Goal: Task Accomplishment & Management: Manage account settings

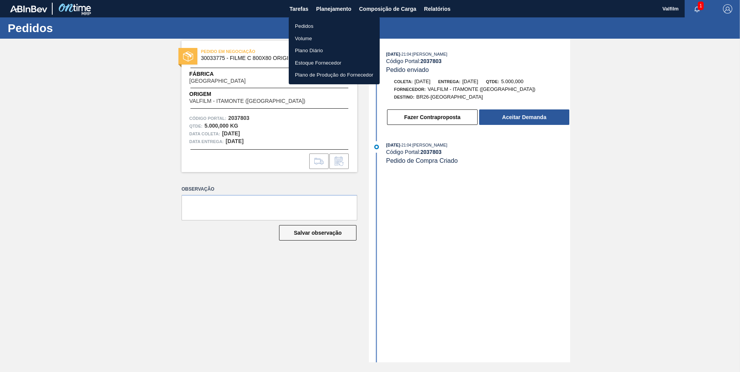
click at [327, 20] on ul "Pedidos Volume Plano Diário Estoque Fornecedor Plano de Produção do Fornecedor" at bounding box center [334, 50] width 91 height 67
click at [329, 22] on li "Pedidos" at bounding box center [334, 26] width 91 height 12
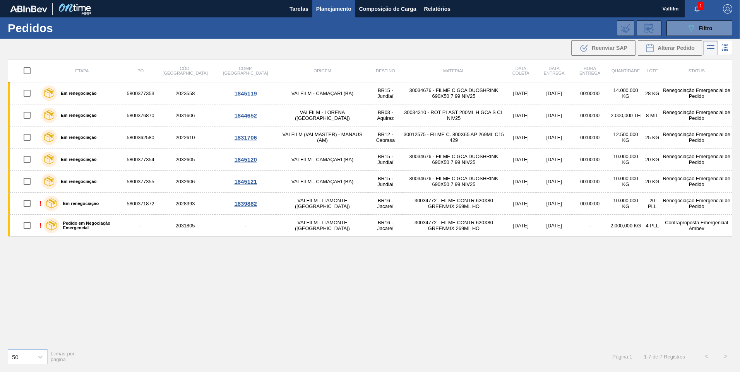
click at [195, 274] on div "Etapa PO Cód. Pedido Comp. Carga Origem Destino Material Data coleta Data entre…" at bounding box center [370, 200] width 724 height 283
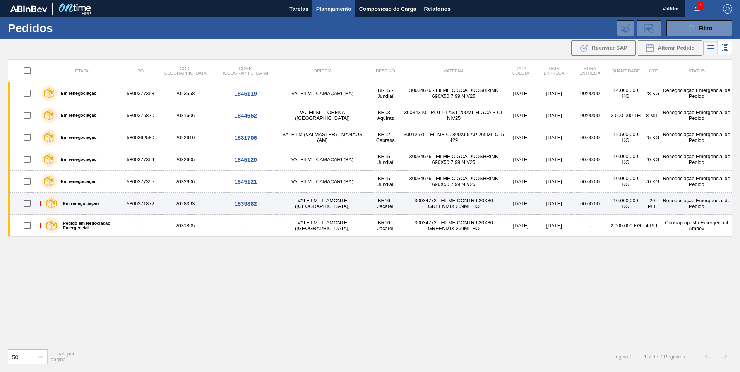
click at [86, 203] on label "Em renegociação" at bounding box center [79, 203] width 40 height 5
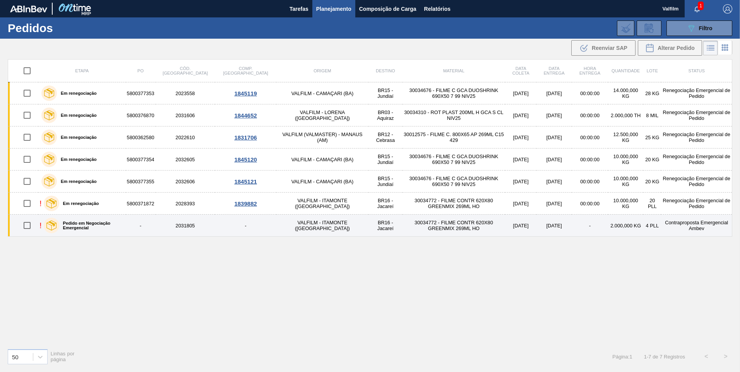
click at [80, 224] on label "Pedido em Negociação Emergencial" at bounding box center [90, 225] width 63 height 9
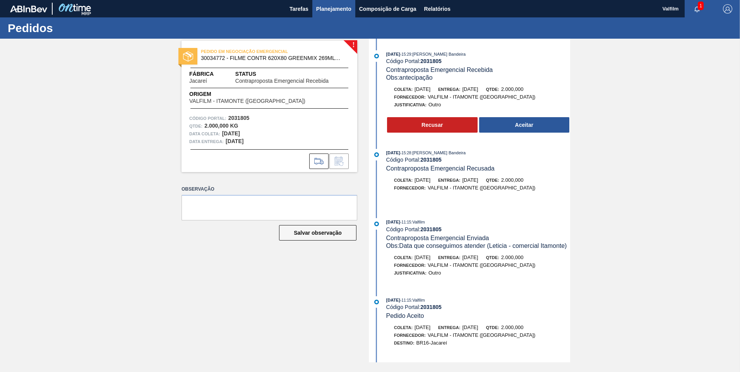
click at [336, 13] on span "Planejamento" at bounding box center [333, 8] width 35 height 9
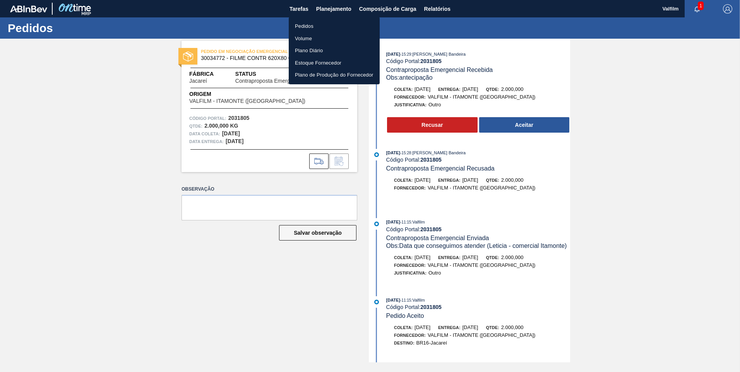
click at [332, 19] on ul "Pedidos Volume Plano Diário Estoque Fornecedor Plano de Produção do Fornecedor" at bounding box center [334, 50] width 91 height 67
click at [335, 25] on li "Pedidos" at bounding box center [334, 26] width 91 height 12
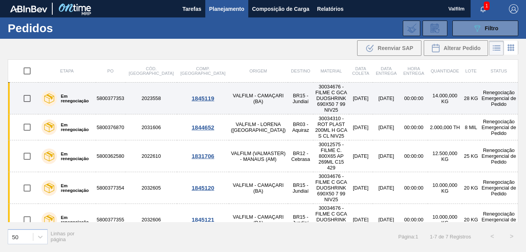
click at [229, 92] on td "VALFILM - CAMAÇARI (BA)" at bounding box center [258, 98] width 59 height 32
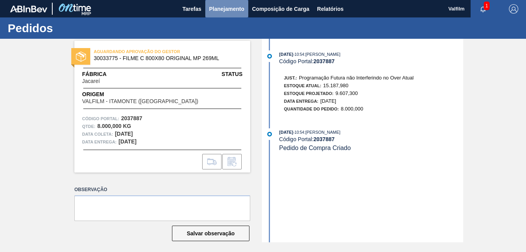
click at [232, 14] on button "Planejamento" at bounding box center [226, 8] width 43 height 17
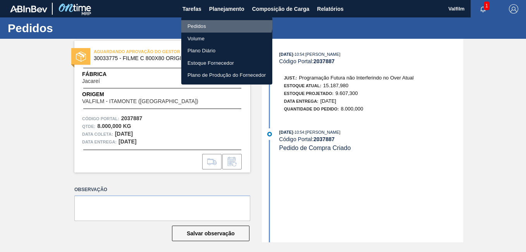
click at [223, 22] on li "Pedidos" at bounding box center [226, 26] width 91 height 12
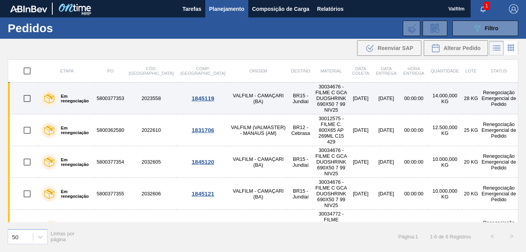
click at [229, 92] on td "VALFILM - CAMAÇARI (BA)" at bounding box center [258, 98] width 59 height 32
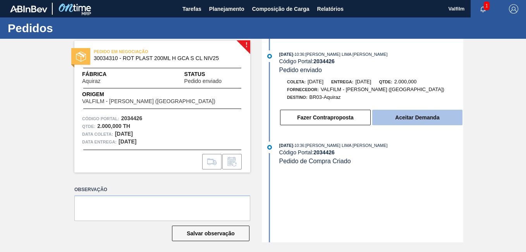
click at [409, 114] on button "Aceitar Demanda" at bounding box center [417, 117] width 90 height 15
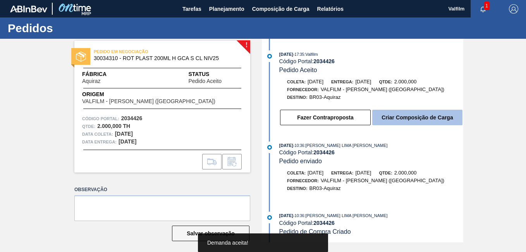
click at [410, 114] on button "Criar Composição de Carga" at bounding box center [417, 117] width 90 height 15
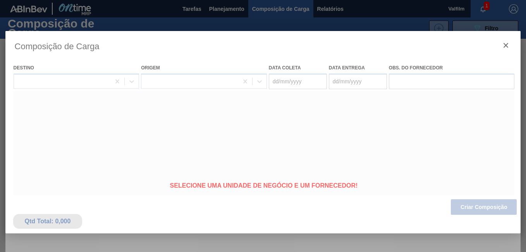
type coleta "19/10/2025"
type entrega "21/10/2025"
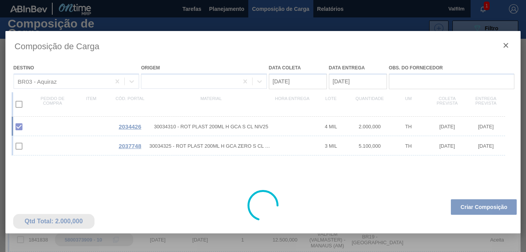
click at [289, 80] on div at bounding box center [262, 205] width 515 height 348
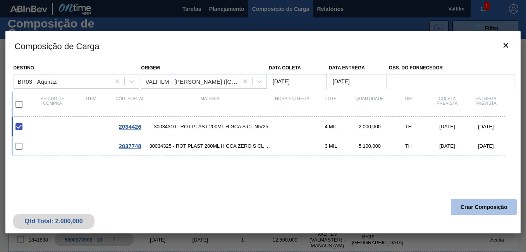
click at [473, 207] on button "Criar Composição" at bounding box center [483, 206] width 66 height 15
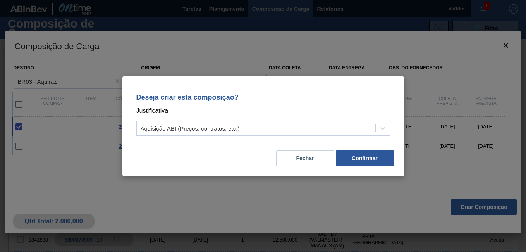
click at [354, 134] on div "Aquisição ABI (Preços, contratos, etc.)" at bounding box center [262, 127] width 253 height 15
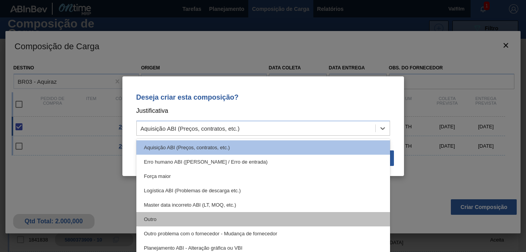
drag, startPoint x: 286, startPoint y: 209, endPoint x: 290, endPoint y: 216, distance: 7.4
click at [290, 216] on div "Aquisição ABI (Preços, contratos, etc.) Erro humano ABI (Cálculo / Erro de entr…" at bounding box center [262, 197] width 253 height 116
click at [290, 216] on div "Outro" at bounding box center [262, 219] width 253 height 14
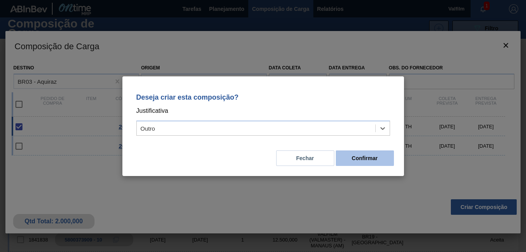
click at [370, 159] on button "Confirmar" at bounding box center [365, 157] width 58 height 15
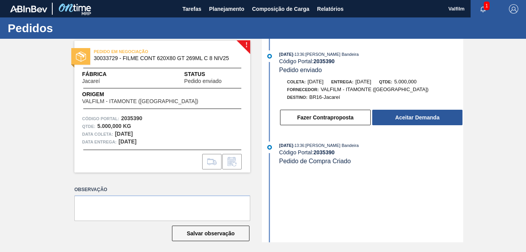
click at [342, 204] on div "20/09/2025 - 13:36 : Leticia Marquesini Bandeira Código Portal: 2035390 Pedido …" at bounding box center [363, 140] width 199 height 203
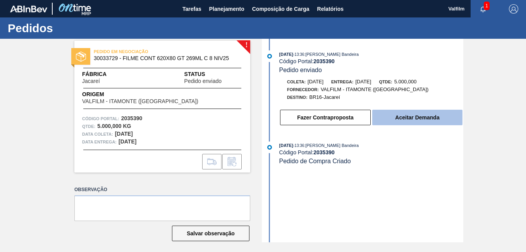
click at [421, 115] on button "Aceitar Demanda" at bounding box center [417, 117] width 90 height 15
click at [418, 111] on button "Aceitar Demanda" at bounding box center [417, 117] width 90 height 15
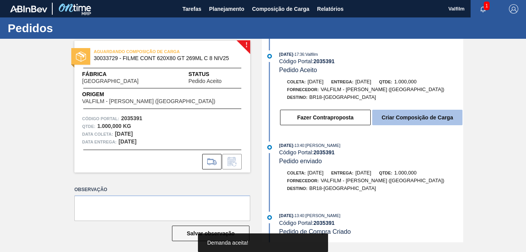
click at [428, 119] on button "Criar Composição de Carga" at bounding box center [417, 117] width 90 height 15
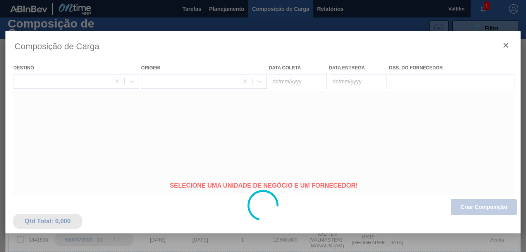
type coleta "04/11/2025"
type entrega "07/11/2025"
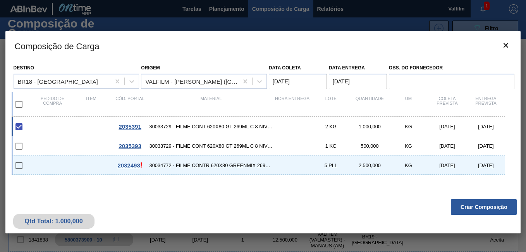
click at [290, 81] on coleta "04/11/2025" at bounding box center [298, 81] width 58 height 15
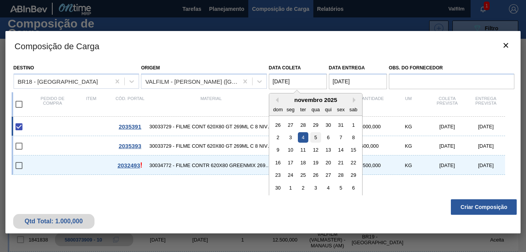
click at [317, 139] on div "5" at bounding box center [315, 137] width 10 height 10
type coleta "05/11/2025"
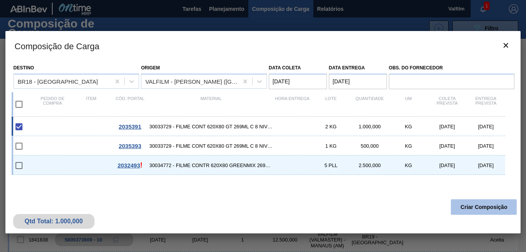
click at [499, 207] on button "Criar Composição" at bounding box center [483, 206] width 66 height 15
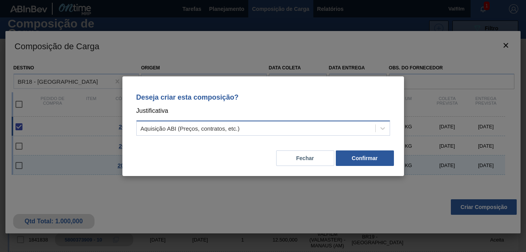
click at [231, 130] on div "Aquisição ABI (Preços, contratos, etc.)" at bounding box center [189, 128] width 99 height 7
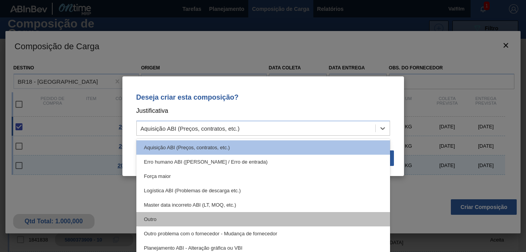
click at [191, 215] on div "Outro" at bounding box center [262, 219] width 253 height 14
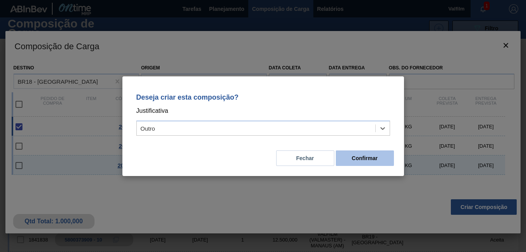
click at [386, 162] on button "Confirmar" at bounding box center [365, 157] width 58 height 15
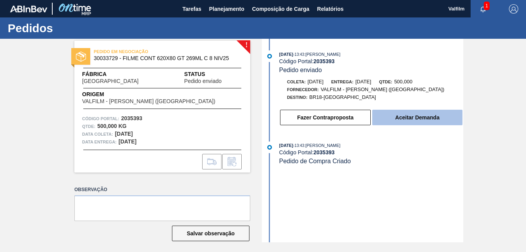
click at [414, 122] on button "Aceitar Demanda" at bounding box center [417, 117] width 90 height 15
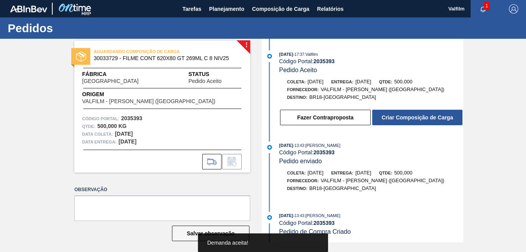
click at [414, 122] on button "Criar Composição de Carga" at bounding box center [417, 117] width 90 height 15
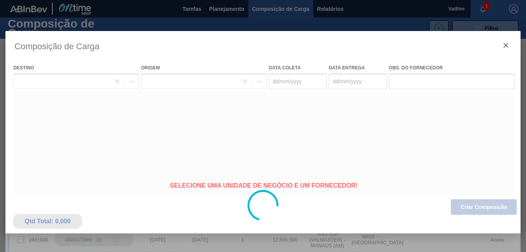
type coleta "[DATE]"
type entrega "[DATE]"
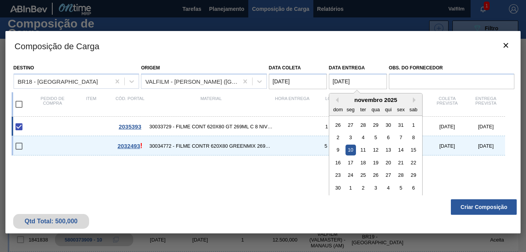
click at [346, 78] on entrega "[DATE]" at bounding box center [358, 81] width 58 height 15
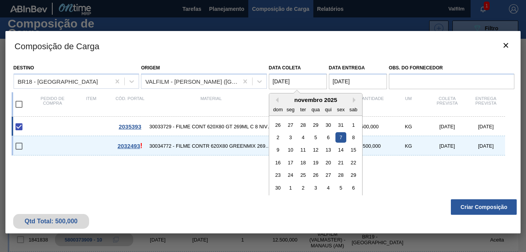
click at [294, 77] on coleta "[DATE]" at bounding box center [298, 81] width 58 height 15
click at [353, 138] on div "8" at bounding box center [353, 137] width 10 height 10
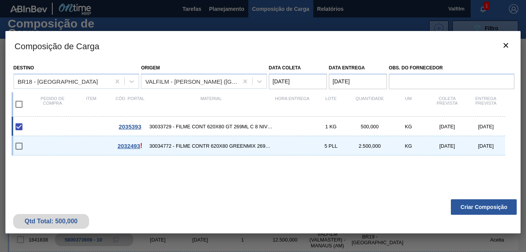
type coleta "08/11/2025"
click at [472, 211] on button "Criar Composição" at bounding box center [483, 206] width 66 height 15
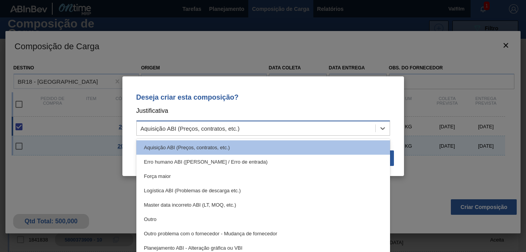
click at [274, 128] on div "Aquisição ABI (Preços, contratos, etc.)" at bounding box center [256, 127] width 238 height 11
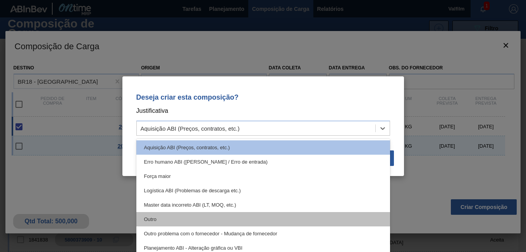
click at [192, 221] on div "Outro" at bounding box center [262, 219] width 253 height 14
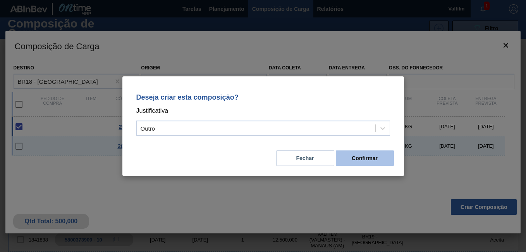
click at [355, 159] on button "Confirmar" at bounding box center [365, 157] width 58 height 15
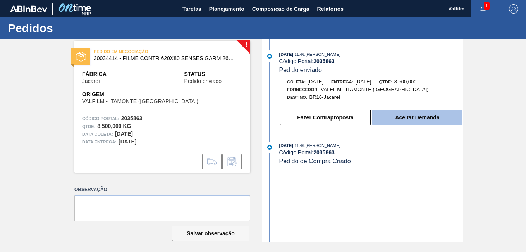
click at [392, 114] on button "Aceitar Demanda" at bounding box center [417, 117] width 90 height 15
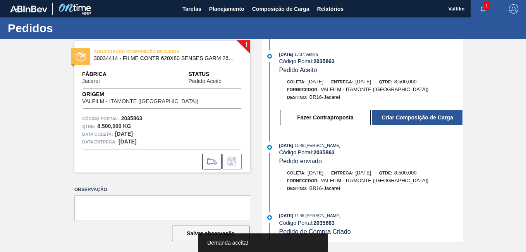
click at [392, 114] on button "Criar Composição de Carga" at bounding box center [417, 117] width 90 height 15
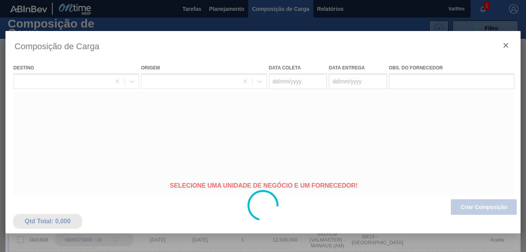
type coleta "01/11/2025"
type entrega "[DATE]"
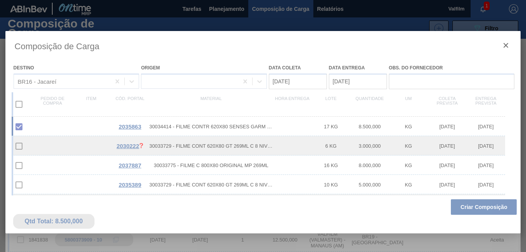
click at [285, 81] on div at bounding box center [262, 205] width 515 height 348
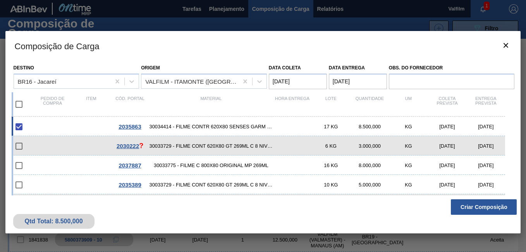
click at [285, 81] on coleta "01/11/2025" at bounding box center [298, 81] width 58 height 15
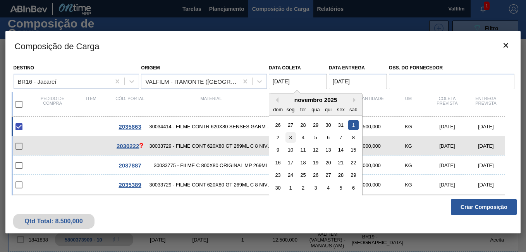
click at [294, 137] on div "3" at bounding box center [290, 137] width 10 height 10
type coleta "03/11/2025"
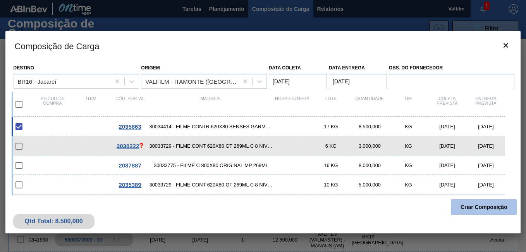
click at [470, 209] on button "Criar Composição" at bounding box center [483, 206] width 66 height 15
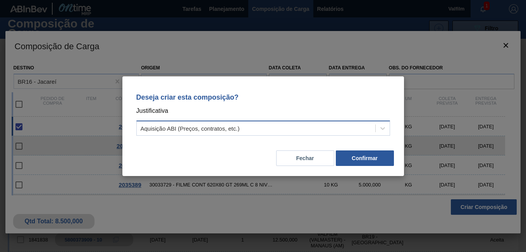
click at [286, 125] on div "Aquisição ABI (Preços, contratos, etc.)" at bounding box center [256, 127] width 238 height 11
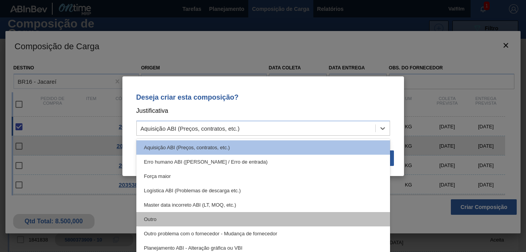
click at [185, 216] on div "Outro" at bounding box center [262, 219] width 253 height 14
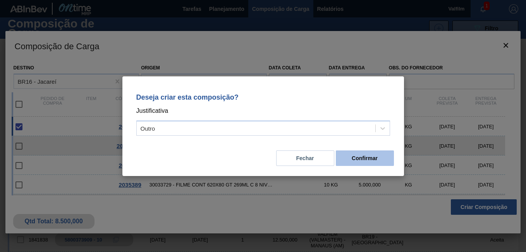
click at [362, 154] on button "Confirmar" at bounding box center [365, 157] width 58 height 15
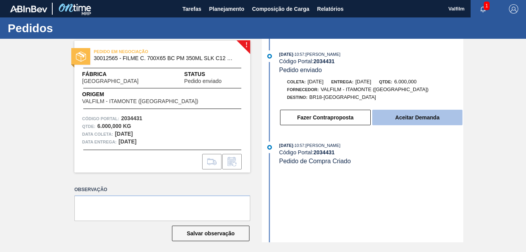
click at [405, 116] on button "Aceitar Demanda" at bounding box center [417, 117] width 90 height 15
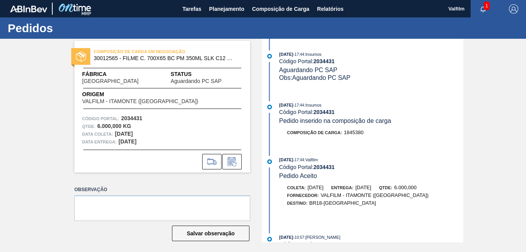
click at [31, 111] on div "COMPOSIÇÃO DE CARGA EM NEGOCIAÇÃO 30012565 - FILME C. 700X65 BC PM 350ML SLK C1…" at bounding box center [263, 140] width 526 height 203
click at [234, 162] on icon at bounding box center [234, 164] width 4 height 4
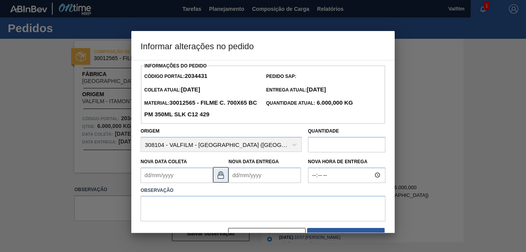
click at [223, 175] on img at bounding box center [220, 174] width 9 height 9
click at [147, 180] on Coleta2034431 "Nova Data Coleta" at bounding box center [176, 174] width 72 height 15
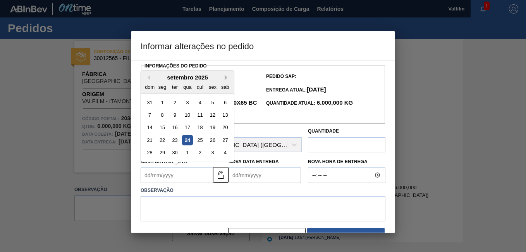
click at [226, 78] on button "Next Month" at bounding box center [226, 77] width 5 height 5
click at [224, 80] on button "Next Month" at bounding box center [226, 77] width 5 height 5
click at [149, 113] on div "2" at bounding box center [149, 115] width 10 height 10
type Coleta2034431 "[DATE]"
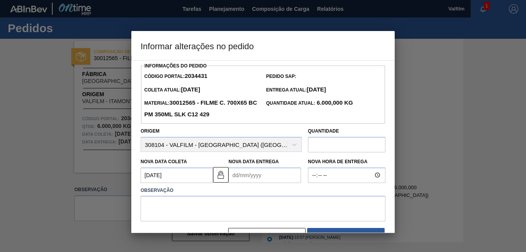
click at [247, 176] on Entrega2034431 "Nova Data Entrega" at bounding box center [264, 174] width 72 height 15
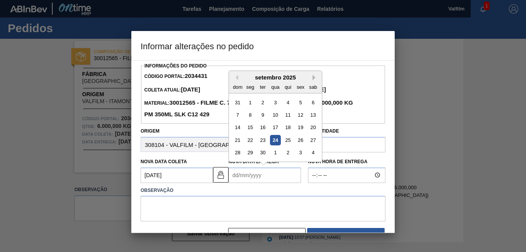
click at [313, 79] on button "Next Month" at bounding box center [314, 77] width 5 height 5
click at [265, 111] on div "4" at bounding box center [262, 115] width 10 height 10
type Entrega2034431 "[DATE]"
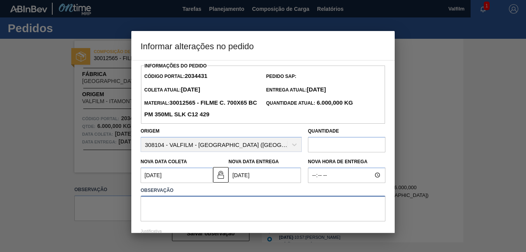
click at [186, 206] on textarea at bounding box center [262, 208] width 245 height 26
paste textarea "Data que conseguiremos atender ([PERSON_NAME] - Comercial Itamonte)"
click at [224, 204] on textarea "Data que conseguiremos atender ([PERSON_NAME] - Comercial Itamonte)" at bounding box center [262, 208] width 245 height 26
click at [224, 201] on textarea "Data que conseguiremos atender ([PERSON_NAME] - Comercial Itamonte)" at bounding box center [262, 208] width 245 height 26
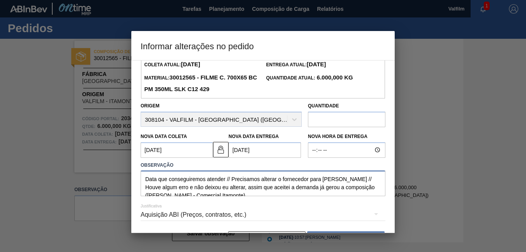
scroll to position [39, 0]
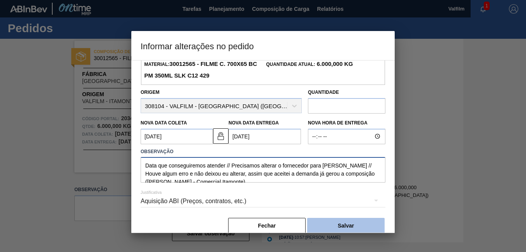
type textarea "Data que conseguiremos atender // Precisamos alterar o fornecedor para Lorena /…"
click at [365, 224] on button "Salvar" at bounding box center [345, 224] width 77 height 15
click at [357, 224] on button "Salvar" at bounding box center [345, 224] width 77 height 15
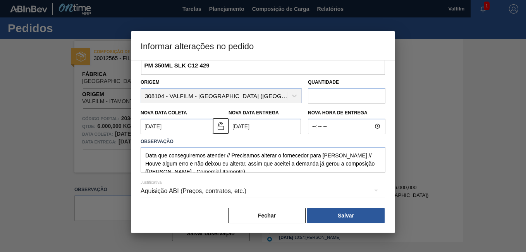
scroll to position [51, 0]
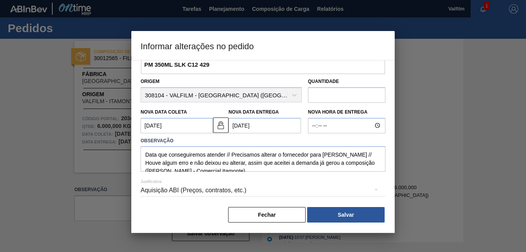
click at [211, 187] on div "Aquisição ABI (Preços, contratos, etc.)" at bounding box center [262, 190] width 245 height 22
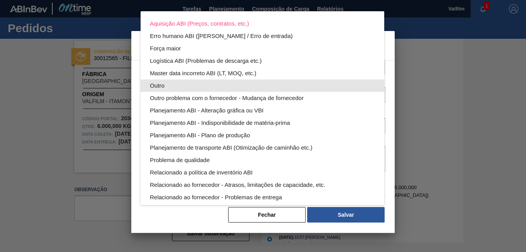
click at [176, 87] on div "Outro" at bounding box center [262, 85] width 225 height 12
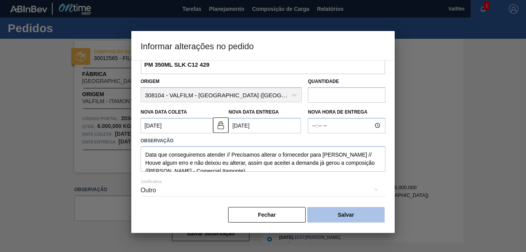
click at [356, 217] on button "Salvar" at bounding box center [345, 214] width 77 height 15
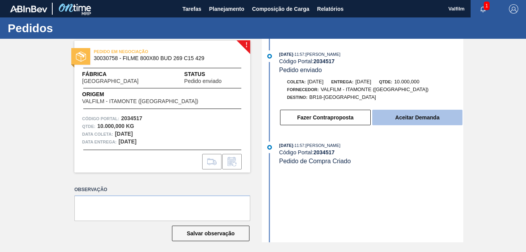
click at [413, 115] on button "Aceitar Demanda" at bounding box center [417, 117] width 90 height 15
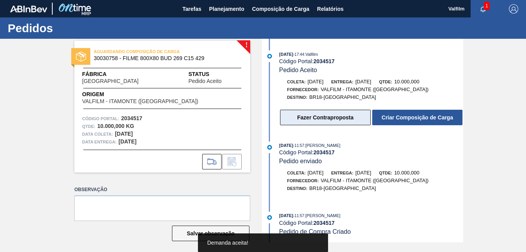
click at [342, 121] on button "Fazer Contraproposta" at bounding box center [325, 117] width 91 height 15
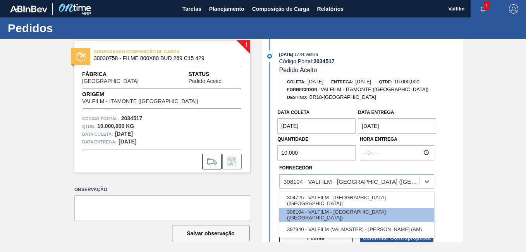
click at [306, 187] on div "308104 - VALFILM - [GEOGRAPHIC_DATA] ([GEOGRAPHIC_DATA])" at bounding box center [356, 180] width 155 height 15
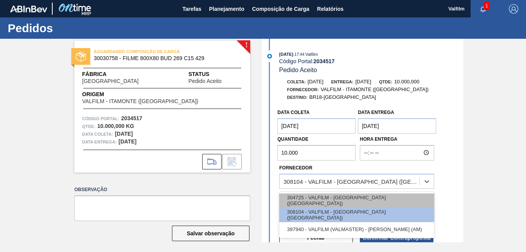
click at [315, 200] on div "304725 - VALFILM - [GEOGRAPHIC_DATA] ([GEOGRAPHIC_DATA])" at bounding box center [356, 200] width 155 height 14
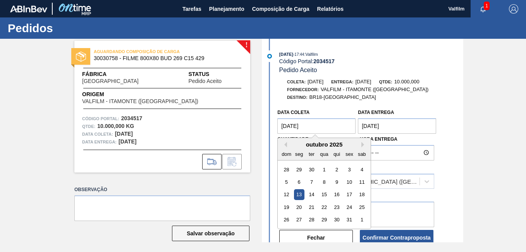
click at [305, 126] on coleta "[DATE]" at bounding box center [316, 125] width 78 height 15
click at [363, 144] on button "Next Month" at bounding box center [363, 144] width 5 height 5
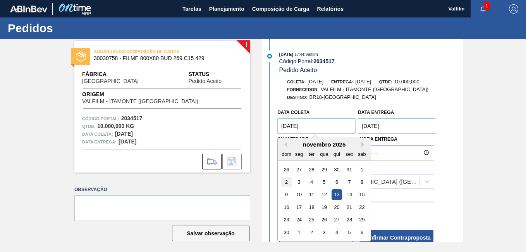
click at [285, 181] on div "2" at bounding box center [286, 181] width 10 height 10
type coleta "[DATE]"
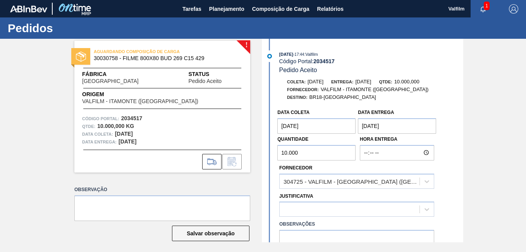
click at [387, 123] on entrega "[DATE]" at bounding box center [397, 125] width 78 height 15
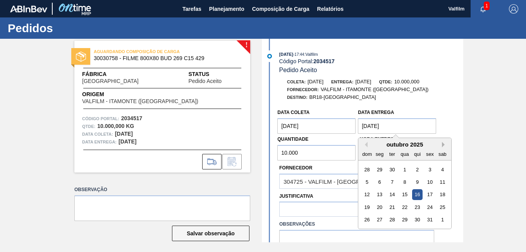
click at [444, 145] on button "Next Month" at bounding box center [444, 144] width 5 height 5
click at [394, 178] on div "4" at bounding box center [392, 181] width 10 height 10
type entrega "04/11/2025"
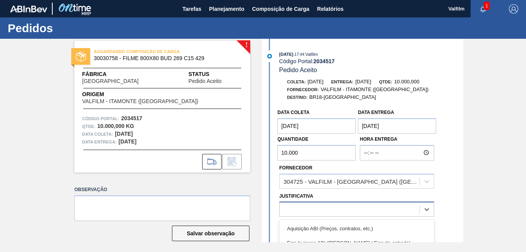
click at [347, 208] on div at bounding box center [349, 209] width 140 height 11
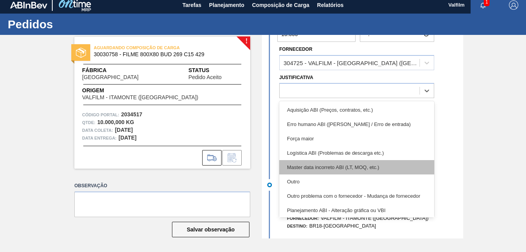
scroll to position [116, 0]
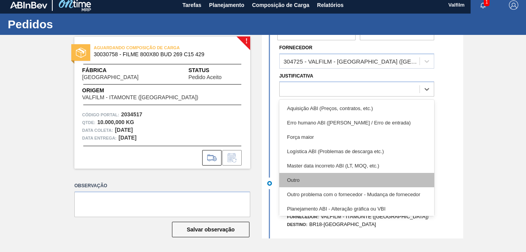
click at [316, 177] on div "Outro" at bounding box center [356, 180] width 155 height 14
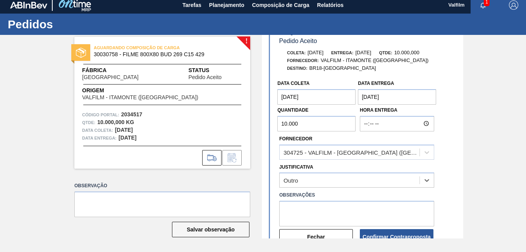
scroll to position [39, 0]
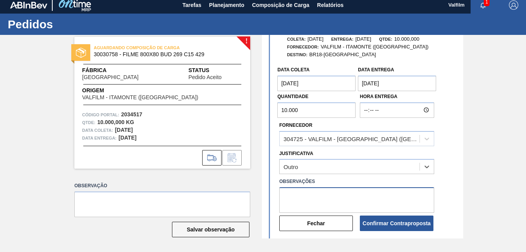
click at [334, 199] on textarea at bounding box center [356, 200] width 155 height 26
drag, startPoint x: 319, startPoint y: 208, endPoint x: 236, endPoint y: 188, distance: 85.4
click at [236, 189] on div "! AGUARDANDO COMPOSIÇÃO DE CARGA 30030758 - FILME 800X80 BUD 269 C15 429 Fábric…" at bounding box center [263, 136] width 526 height 203
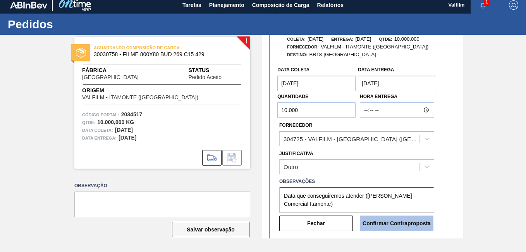
type textarea "Data que conseguiremos atender ([PERSON_NAME] - Comercial Itamonte)"
click at [402, 223] on button "Confirmar Contraproposta" at bounding box center [397, 222] width 74 height 15
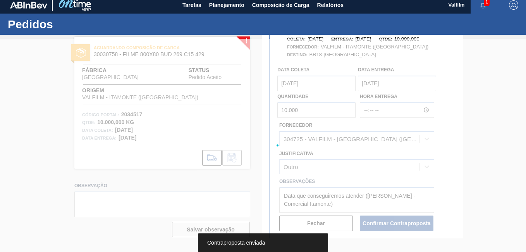
scroll to position [124, 0]
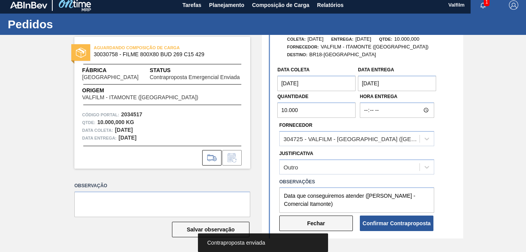
click at [336, 225] on button "Fechar" at bounding box center [316, 222] width 74 height 15
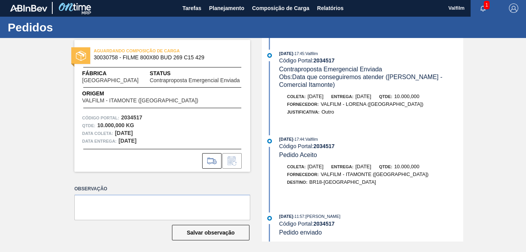
scroll to position [0, 0]
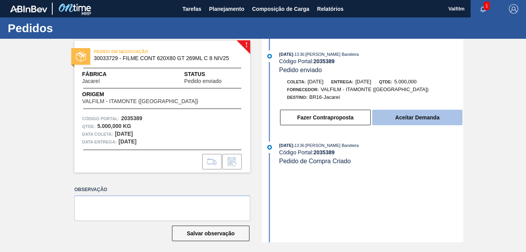
click at [400, 115] on button "Aceitar Demanda" at bounding box center [417, 117] width 90 height 15
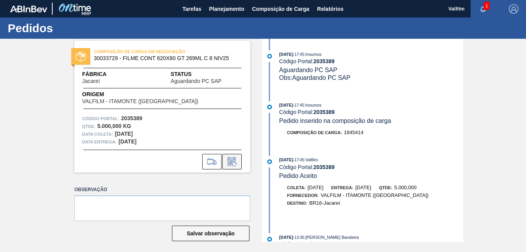
click at [229, 161] on icon at bounding box center [231, 162] width 6 height 5
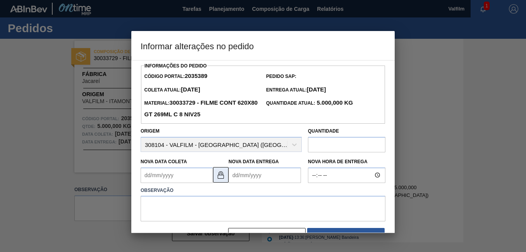
click at [221, 179] on img at bounding box center [220, 174] width 9 height 9
click at [156, 176] on Coleta2035389 "Nova Data Coleta" at bounding box center [176, 174] width 72 height 15
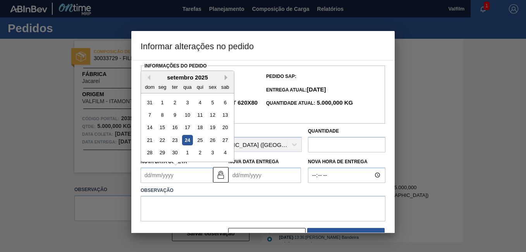
click at [225, 78] on button "Next Month" at bounding box center [226, 77] width 5 height 5
click at [149, 115] on div "2" at bounding box center [149, 115] width 10 height 10
type Coleta2035389 "[DATE]"
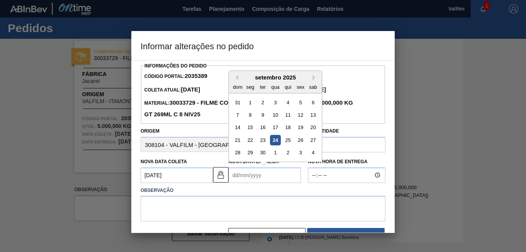
click at [252, 170] on Entrega2035389 "Nova Data Entrega" at bounding box center [264, 174] width 72 height 15
click at [313, 77] on button "Next Month" at bounding box center [314, 77] width 5 height 5
click at [249, 119] on div "3" at bounding box center [250, 115] width 10 height 10
type Entrega2035389 "03/11/2025"
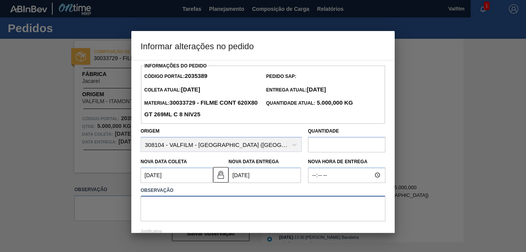
click at [224, 209] on textarea at bounding box center [262, 208] width 245 height 26
paste textarea "Data que conseguiremos atender ([PERSON_NAME] - Comercial Itamonte)"
click at [153, 206] on textarea "DaData que conseguiremos atender (Ana Carolina - Comercial Itamonte)" at bounding box center [262, 208] width 245 height 26
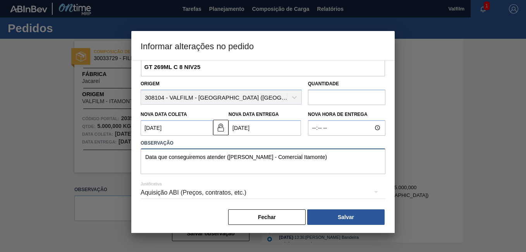
scroll to position [51, 0]
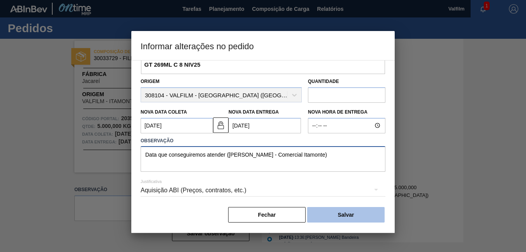
type textarea "Data que conseguiremos atender ([PERSON_NAME] - Comercial Itamonte)"
click at [337, 209] on button "Salvar" at bounding box center [345, 214] width 77 height 15
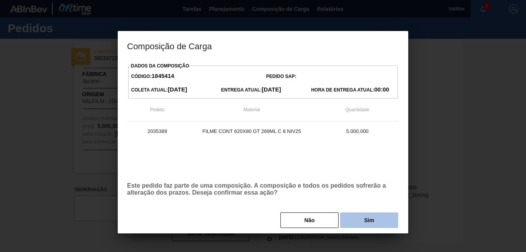
click at [351, 217] on button "Sim" at bounding box center [369, 219] width 58 height 15
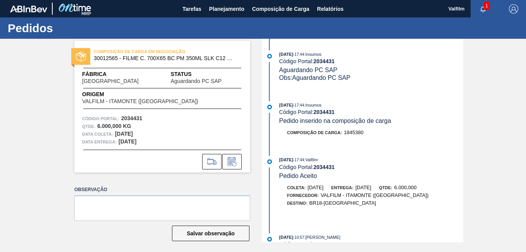
click at [234, 152] on div at bounding box center [162, 159] width 176 height 20
click at [236, 159] on icon at bounding box center [232, 161] width 12 height 9
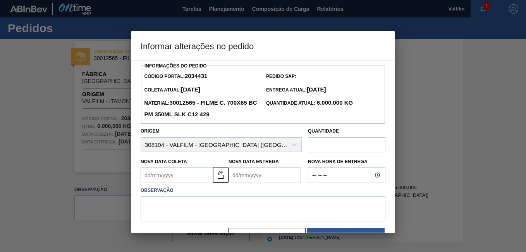
click at [185, 179] on Coleta2034431 "Nova Data Coleta" at bounding box center [176, 174] width 72 height 15
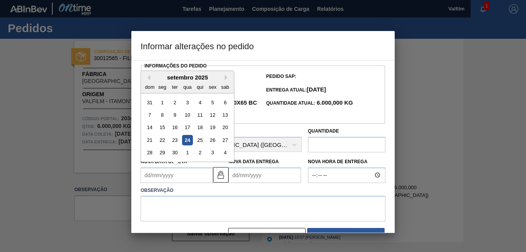
click at [223, 78] on div "setembro 2025" at bounding box center [187, 77] width 93 height 7
click at [225, 80] on button "Next Month" at bounding box center [226, 77] width 5 height 5
click at [151, 115] on div "2" at bounding box center [149, 115] width 10 height 10
type Coleta2034431 "02/11/2025"
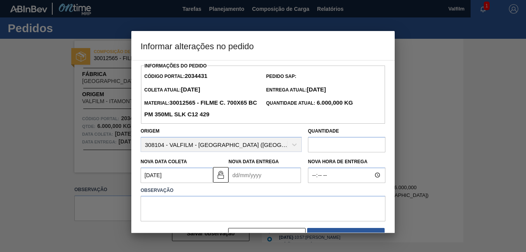
click at [241, 178] on Entrega2034431 "Nova Data Entrega" at bounding box center [264, 174] width 72 height 15
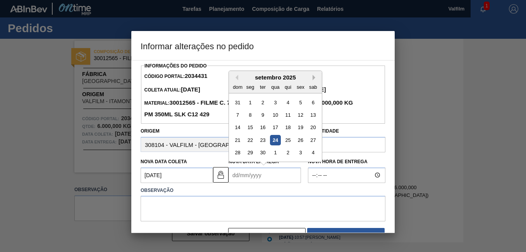
click at [315, 80] on button "Next Month" at bounding box center [314, 77] width 5 height 5
click at [314, 80] on button "Next Month" at bounding box center [314, 77] width 5 height 5
click at [262, 116] on div "4" at bounding box center [262, 115] width 10 height 10
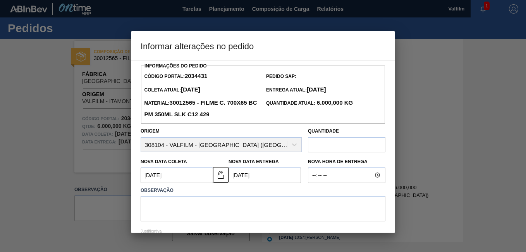
type Entrega2034431 "04/11/2025"
click at [235, 207] on textarea at bounding box center [262, 208] width 245 height 26
paste textarea "Data que conseguiremos atender (Ana Carolina - Comercial Itamonte)"
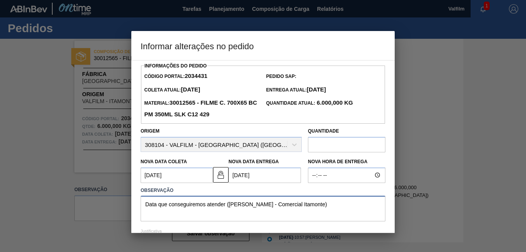
click at [227, 200] on textarea "Data que conseguiremos atender (Ana Carolina - Comercial Itamonte)" at bounding box center [262, 208] width 245 height 26
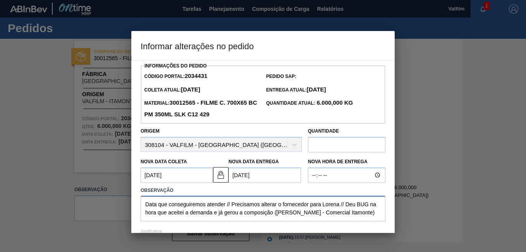
drag, startPoint x: 369, startPoint y: 216, endPoint x: 120, endPoint y: 161, distance: 254.8
click at [120, 161] on div "Informar alterações no pedido Informações do Pedido Código Portal: 2034431 Pedi…" at bounding box center [263, 126] width 526 height 252
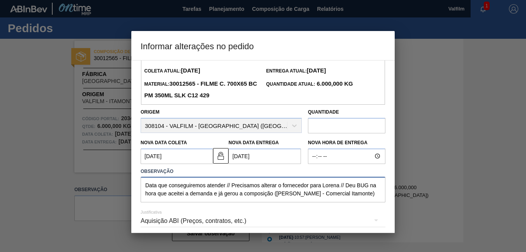
scroll to position [51, 0]
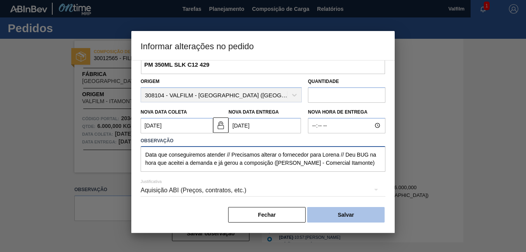
type textarea "Data que conseguiremos atender // Precisamos alterar o fornecedor para Lorena /…"
click at [332, 216] on button "Salvar" at bounding box center [345, 214] width 77 height 15
click at [354, 212] on button "Salvar" at bounding box center [345, 214] width 77 height 15
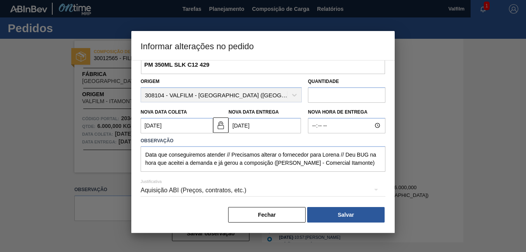
click at [205, 191] on div "Aquisição ABI (Preços, contratos, etc.)" at bounding box center [262, 190] width 245 height 22
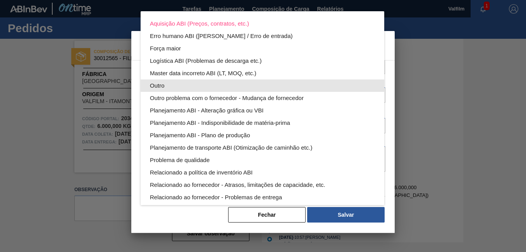
click at [187, 84] on div "Outro" at bounding box center [262, 85] width 225 height 12
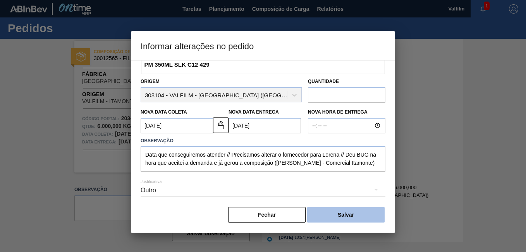
click at [359, 218] on button "Salvar" at bounding box center [345, 214] width 77 height 15
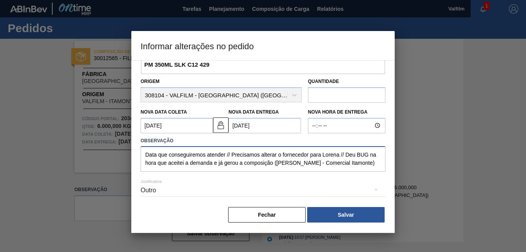
click at [330, 164] on textarea "Data que conseguiremos atender // Precisamos alterar o fornecedor para Lorena /…" at bounding box center [262, 159] width 245 height 26
drag, startPoint x: 363, startPoint y: 164, endPoint x: 115, endPoint y: 95, distance: 257.4
click at [115, 96] on div "Informar alterações no pedido Informações do Pedido Código Portal: 2034431 Pedi…" at bounding box center [263, 126] width 526 height 252
click at [317, 156] on textarea "Data que conseguiremos atender // Precisamos alterar o fornecedor para Lorena /…" at bounding box center [262, 159] width 245 height 26
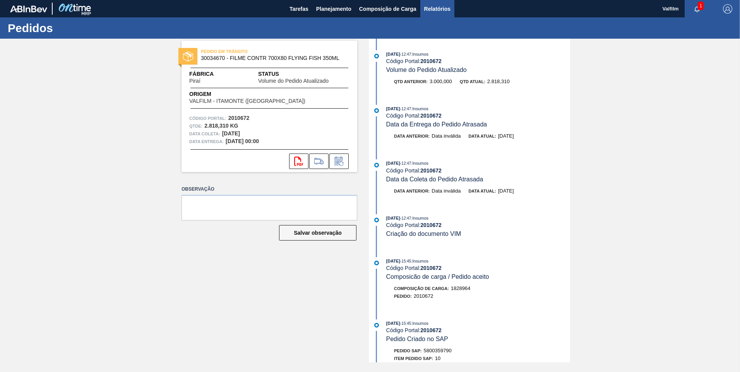
click at [430, 6] on span "Relatórios" at bounding box center [437, 8] width 26 height 9
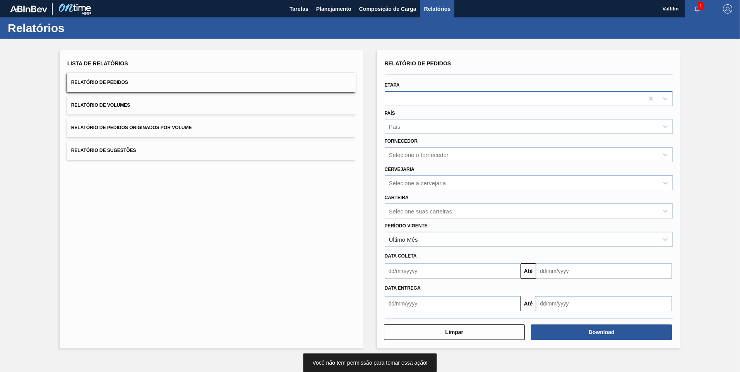
click at [407, 96] on div at bounding box center [514, 98] width 259 height 11
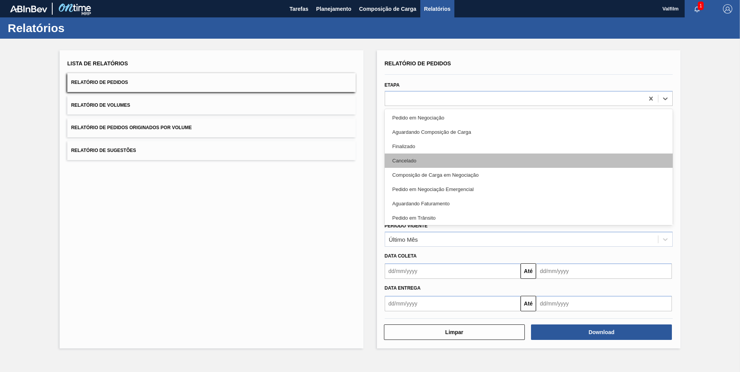
click at [414, 160] on div "Cancelado" at bounding box center [529, 161] width 288 height 14
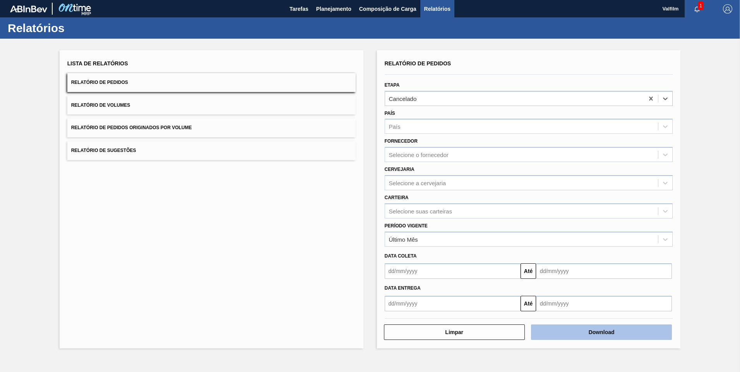
click at [623, 332] on button "Download" at bounding box center [601, 332] width 141 height 15
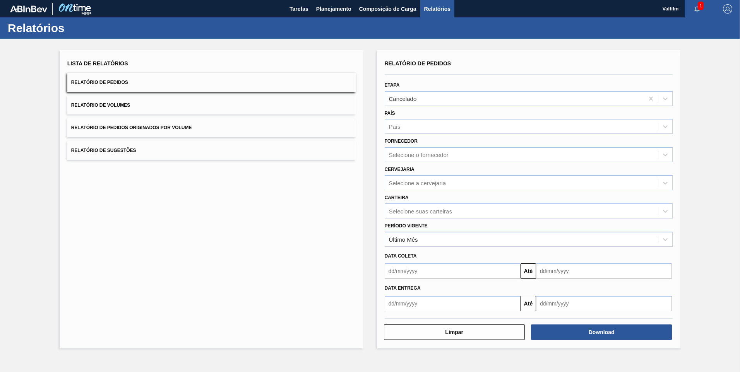
click at [698, 4] on span "1" at bounding box center [701, 6] width 6 height 9
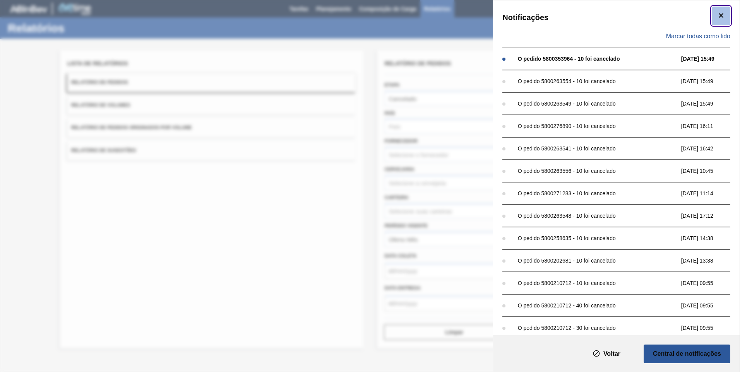
click at [717, 21] on clb-icon "botão de ícone" at bounding box center [720, 16] width 9 height 10
